Goal: Understand process/instructions: Learn how to perform a task or action

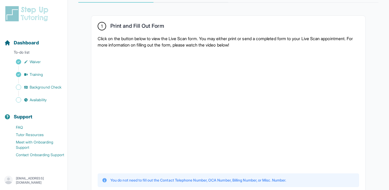
scroll to position [92, 0]
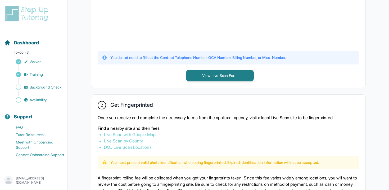
click at [196, 113] on div "2 Get Fingerprinted Once you receive and complete the necessary forms from the …" at bounding box center [228, 169] width 274 height 148
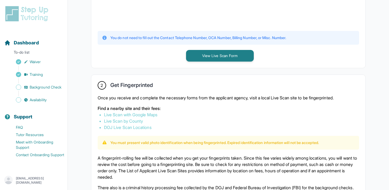
scroll to position [238, 0]
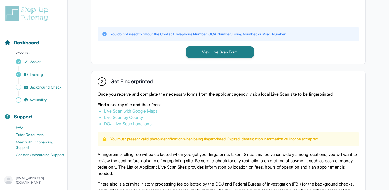
click at [135, 111] on link "Live Scan with Google Maps" at bounding box center [130, 110] width 53 height 5
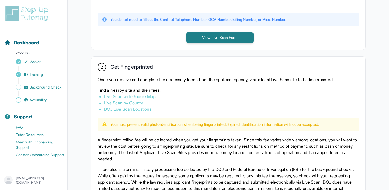
scroll to position [257, 0]
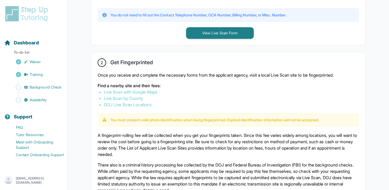
click at [128, 97] on link "Live Scan by County" at bounding box center [123, 98] width 39 height 5
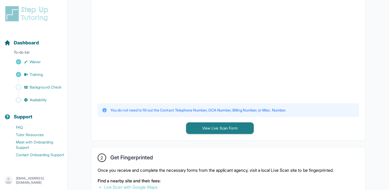
scroll to position [156, 0]
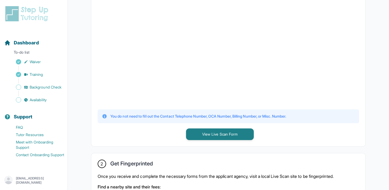
click at [89, 99] on div "1 Print and Fill Out Form Click on the button below to view the Live Scan form.…" at bounding box center [228, 167] width 300 height 457
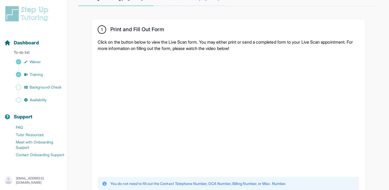
scroll to position [93, 0]
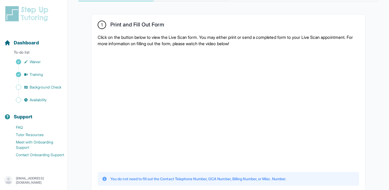
click at [303, 129] on div at bounding box center [228, 109] width 261 height 116
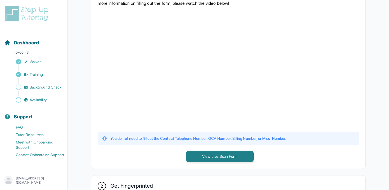
scroll to position [160, 0]
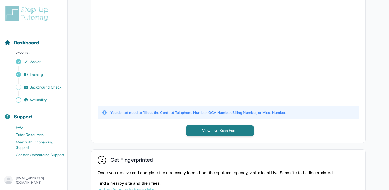
click at [201, 137] on div "1 Print and Fill Out Form Click on the button below to view the Live Scan form.…" at bounding box center [228, 45] width 274 height 195
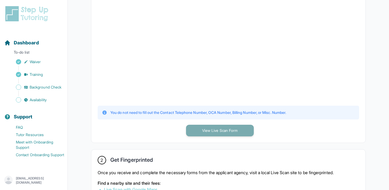
click at [203, 132] on button "View Live Scan Form" at bounding box center [220, 131] width 68 height 12
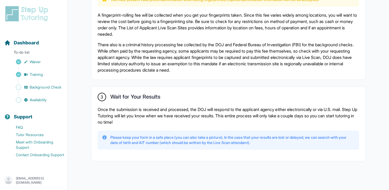
scroll to position [380, 0]
